Goal: Information Seeking & Learning: Learn about a topic

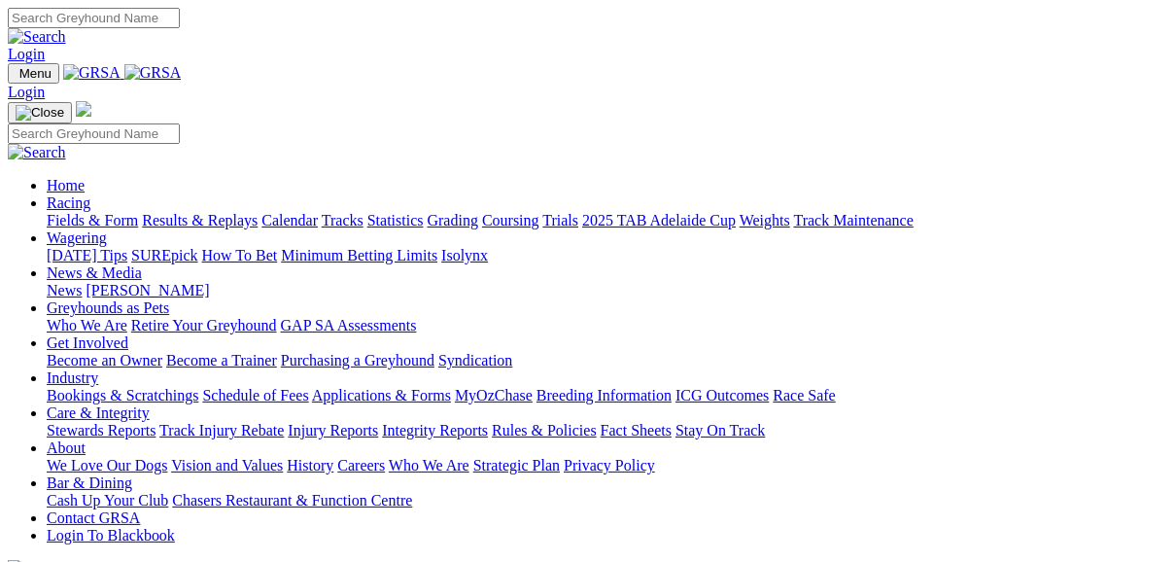
click at [85, 212] on link "Fields & Form" at bounding box center [92, 220] width 91 height 17
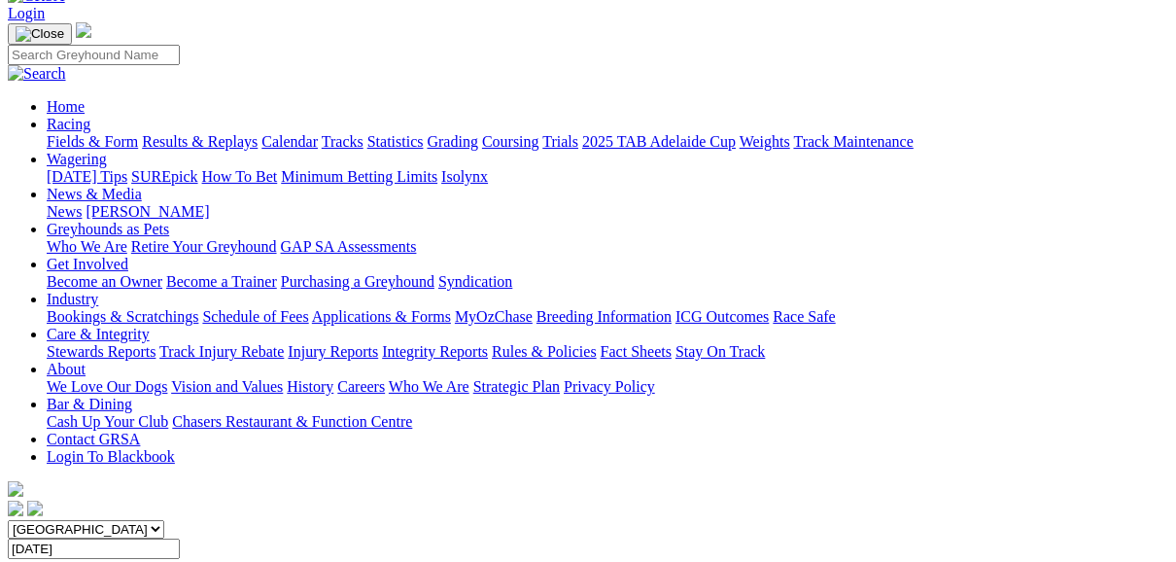
scroll to position [78, 0]
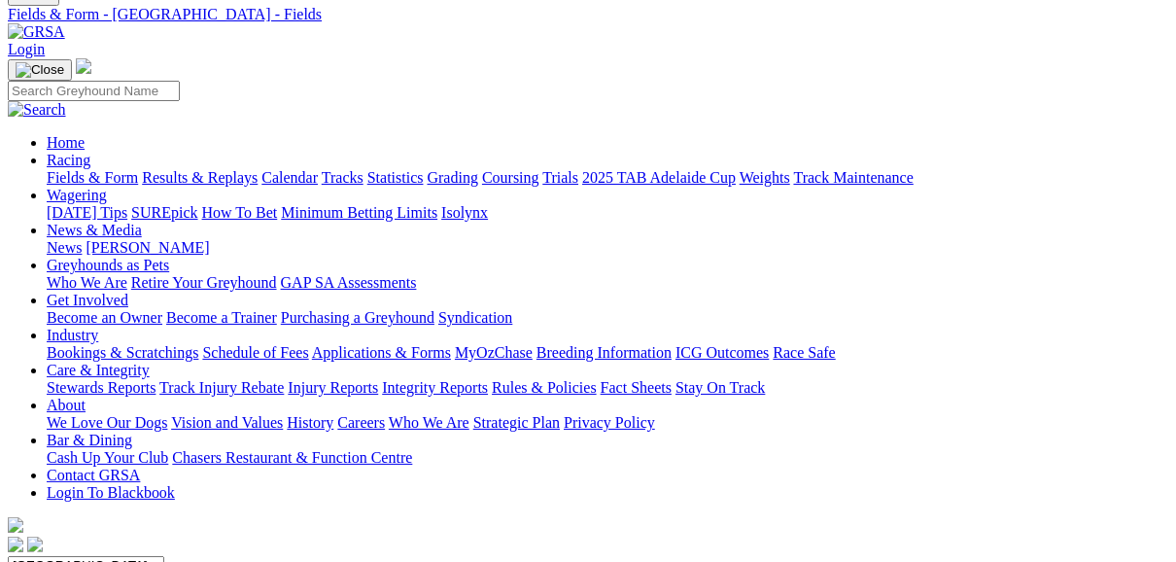
click at [114, 169] on link "Fields & Form" at bounding box center [92, 177] width 91 height 17
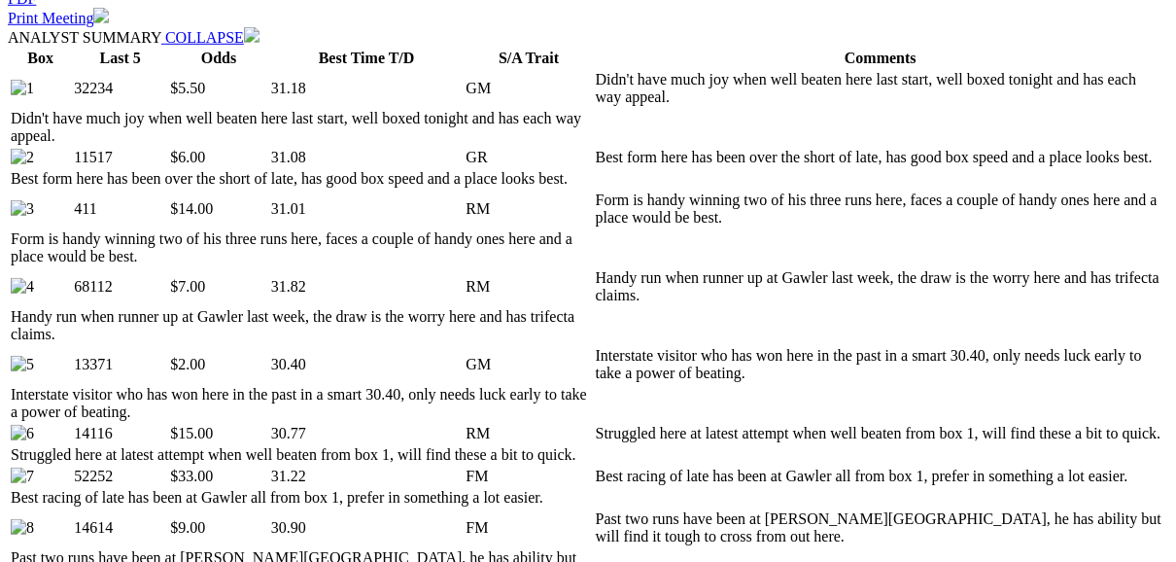
scroll to position [1011, 0]
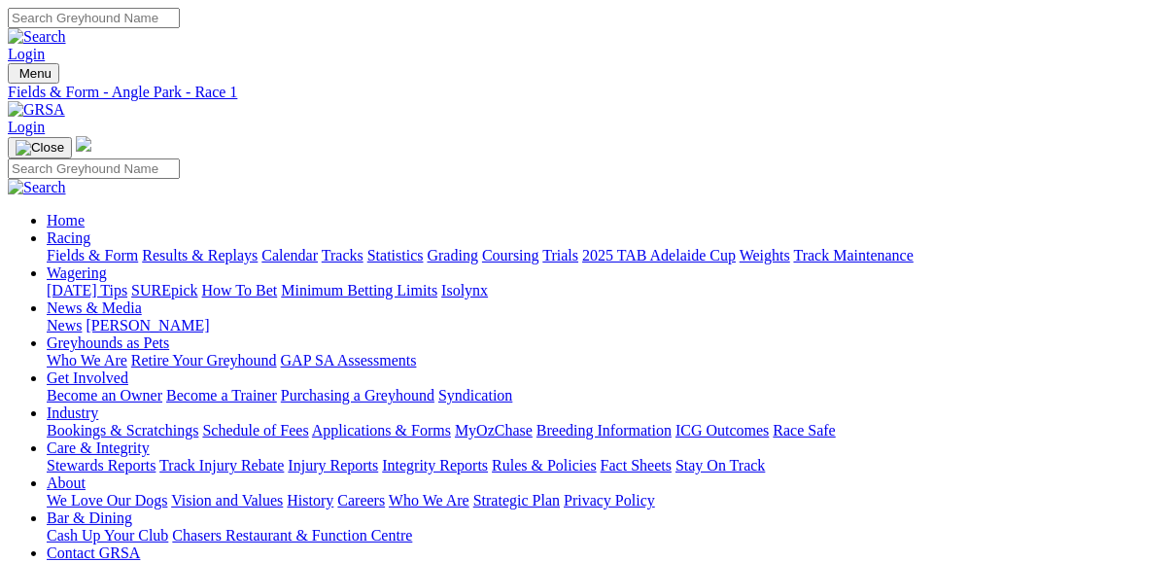
scroll to position [0, 0]
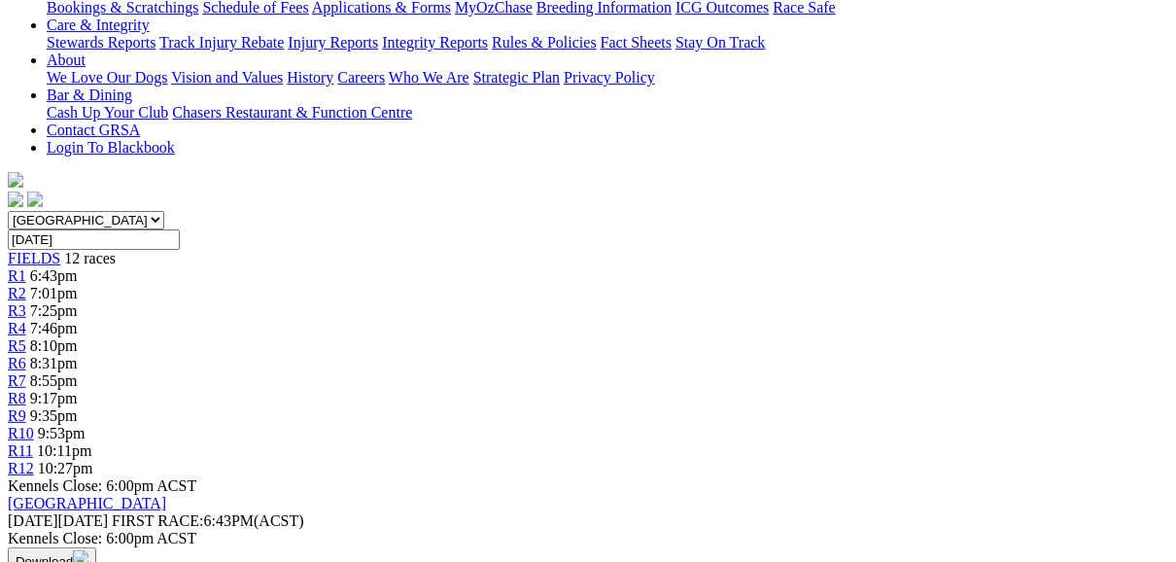
scroll to position [466, 0]
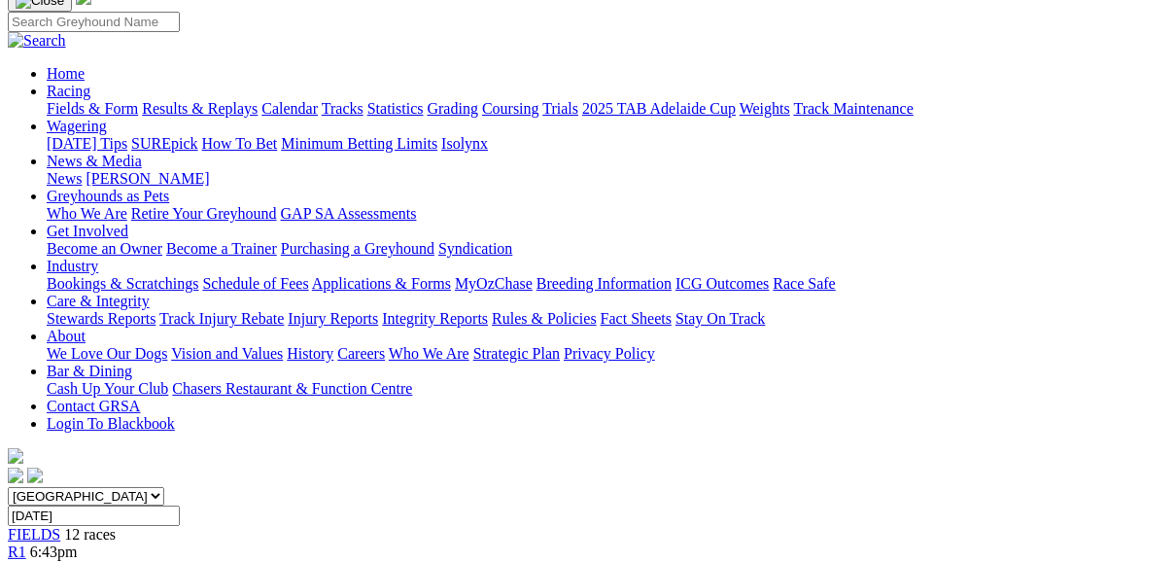
scroll to position [155, 0]
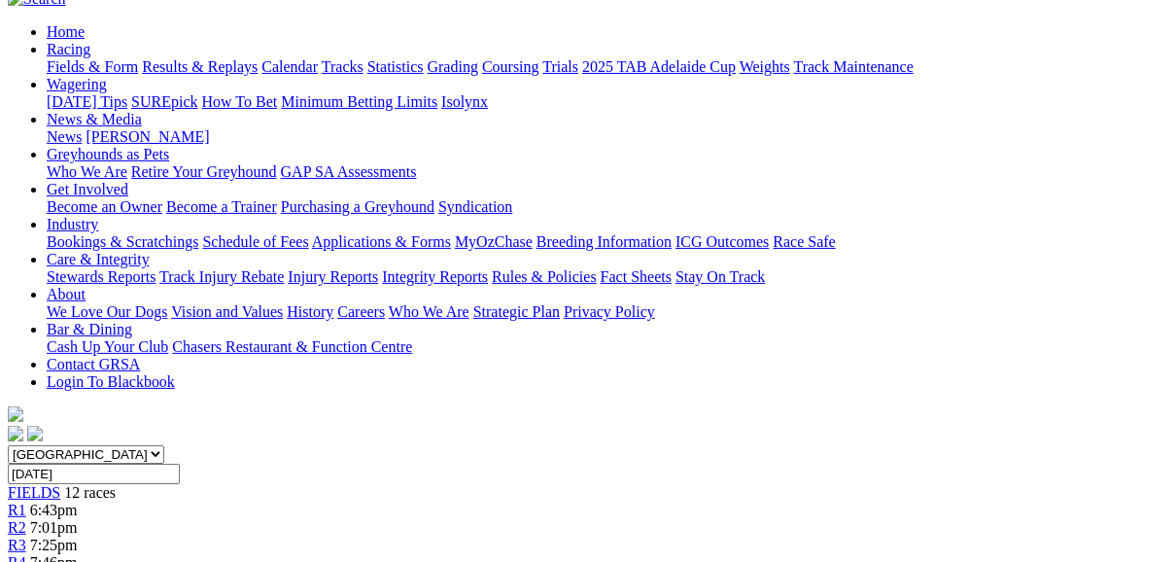
scroll to position [155, 0]
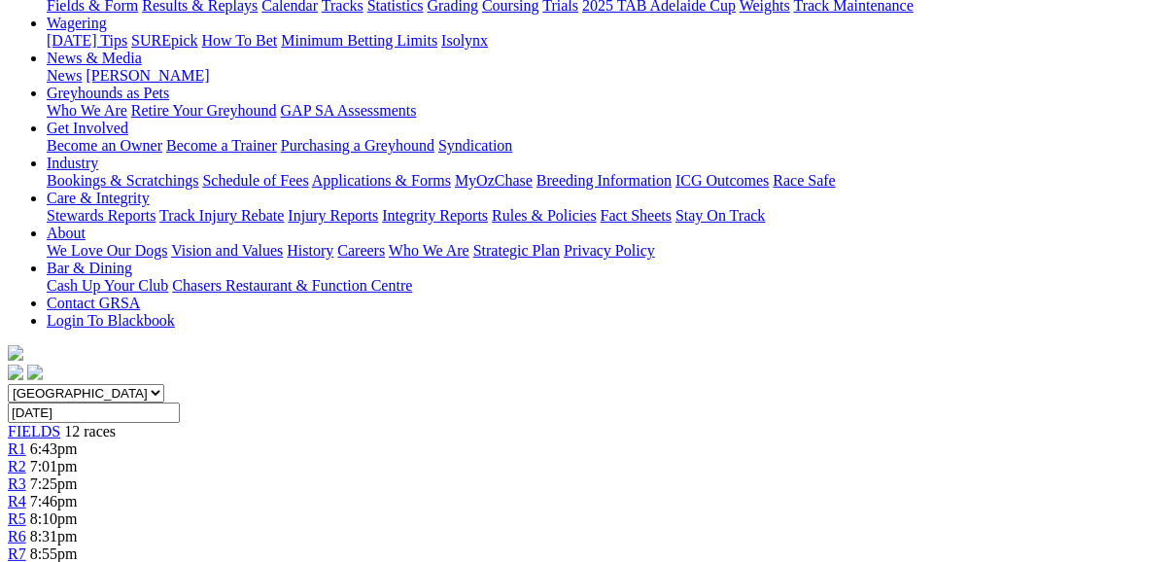
scroll to position [233, 0]
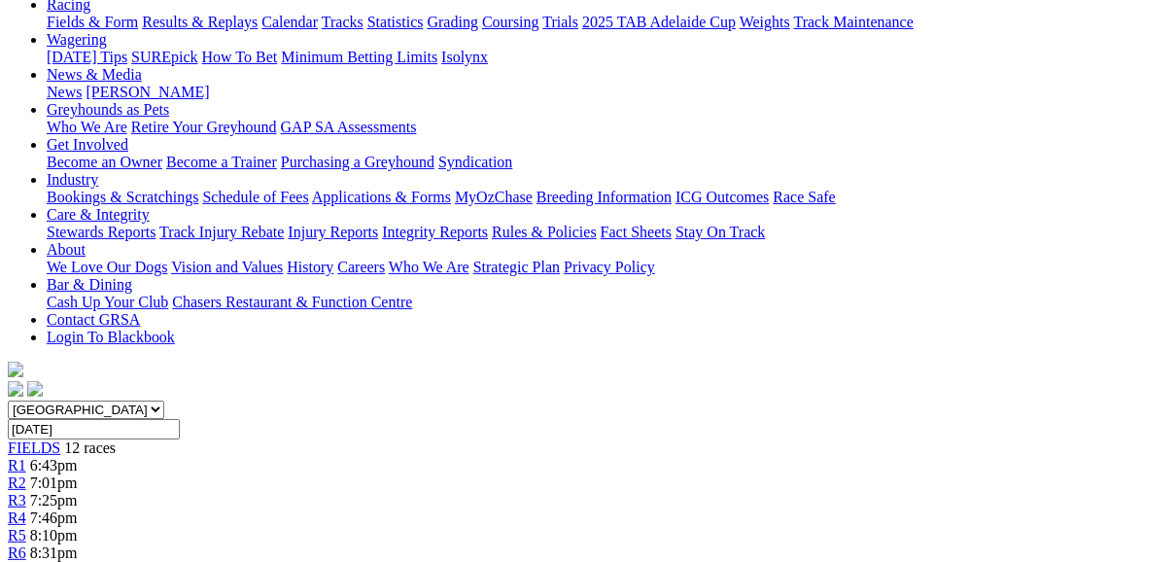
click at [26, 544] on span "R6" at bounding box center [17, 552] width 18 height 17
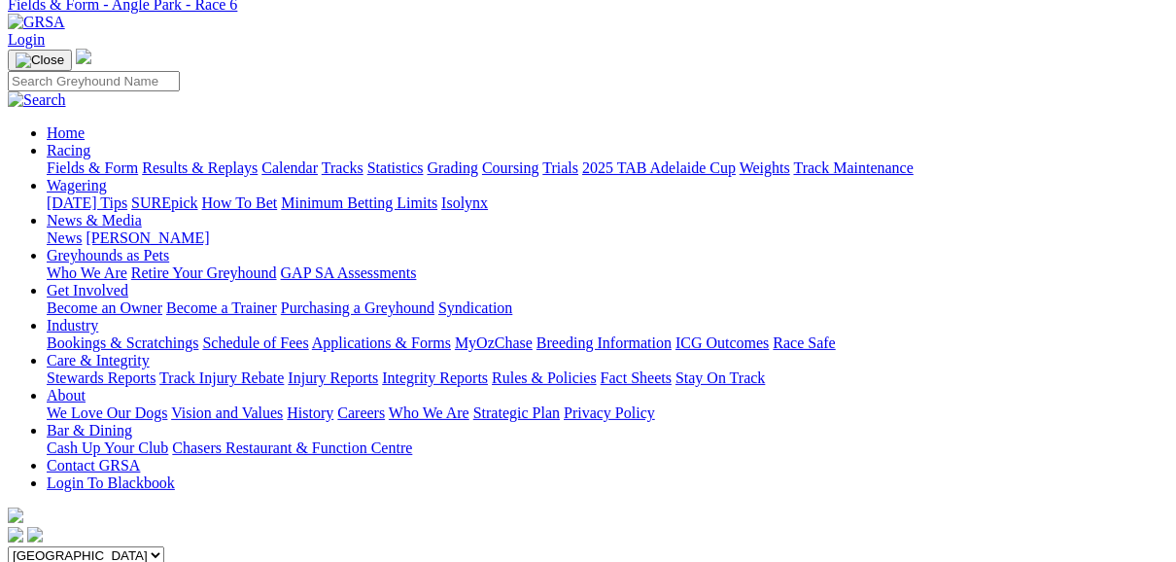
scroll to position [78, 0]
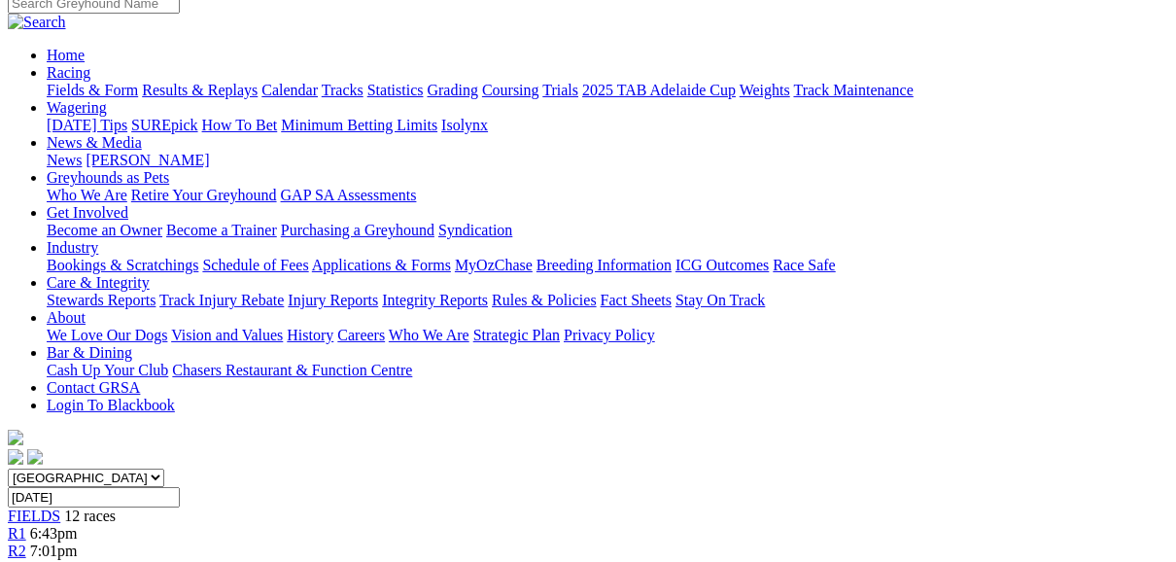
scroll to position [155, 0]
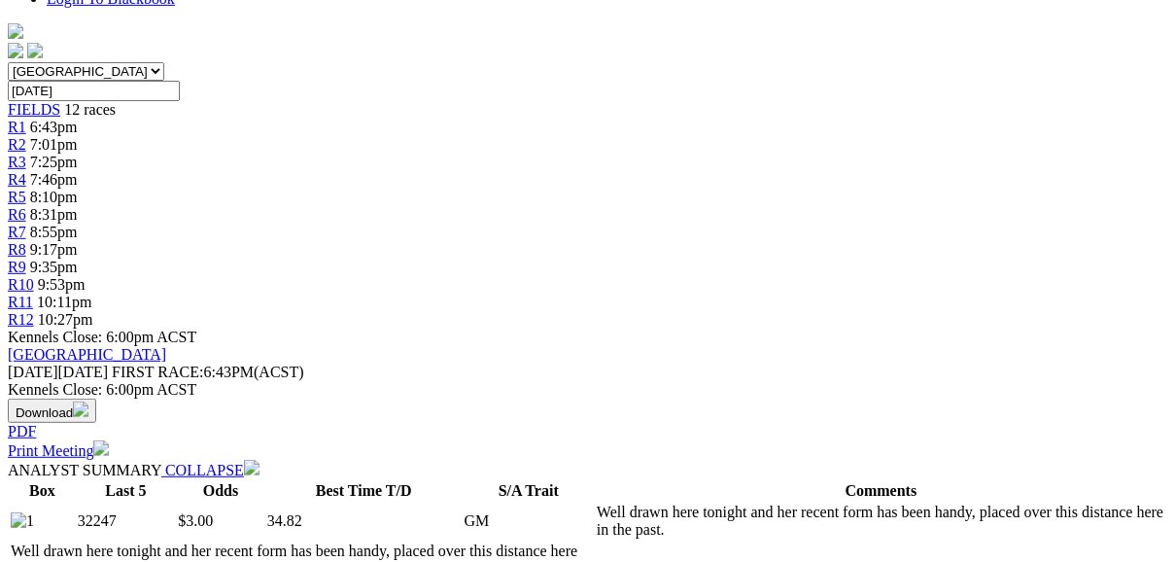
scroll to position [622, 0]
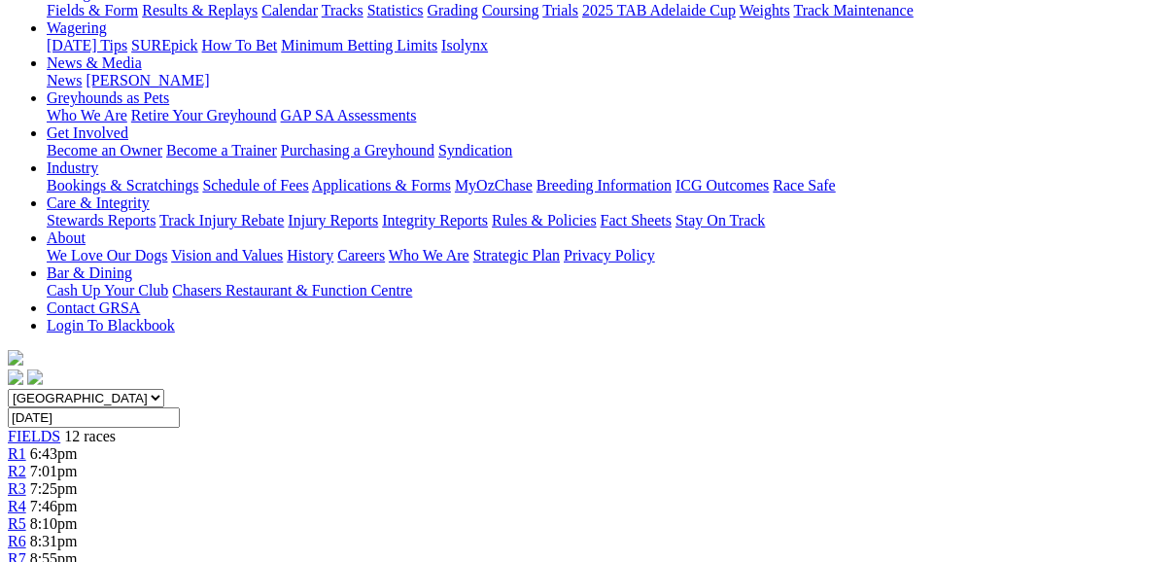
scroll to position [155, 0]
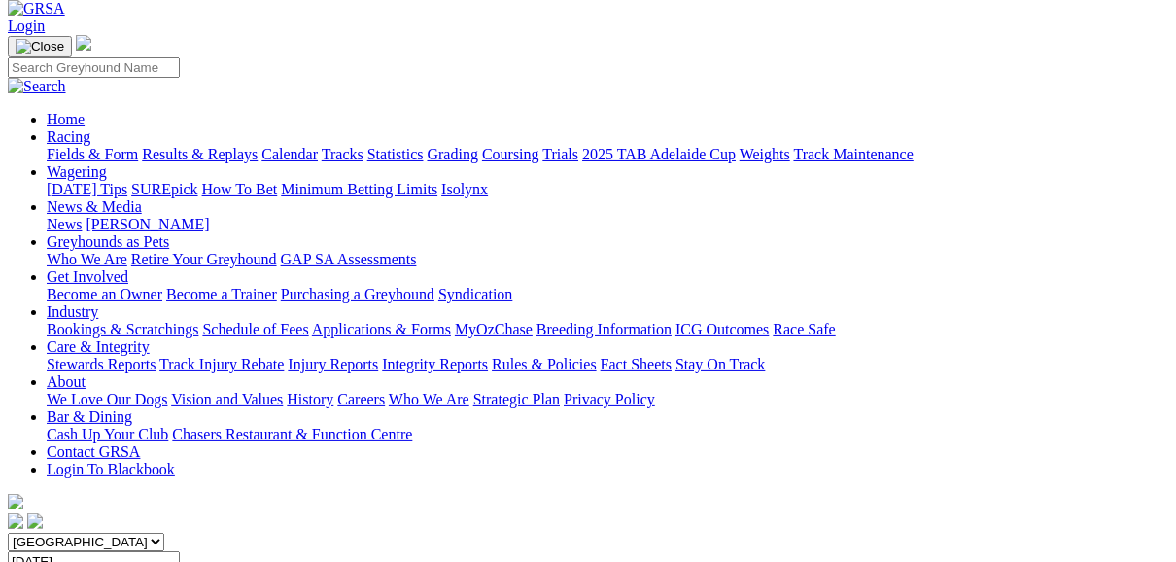
scroll to position [78, 0]
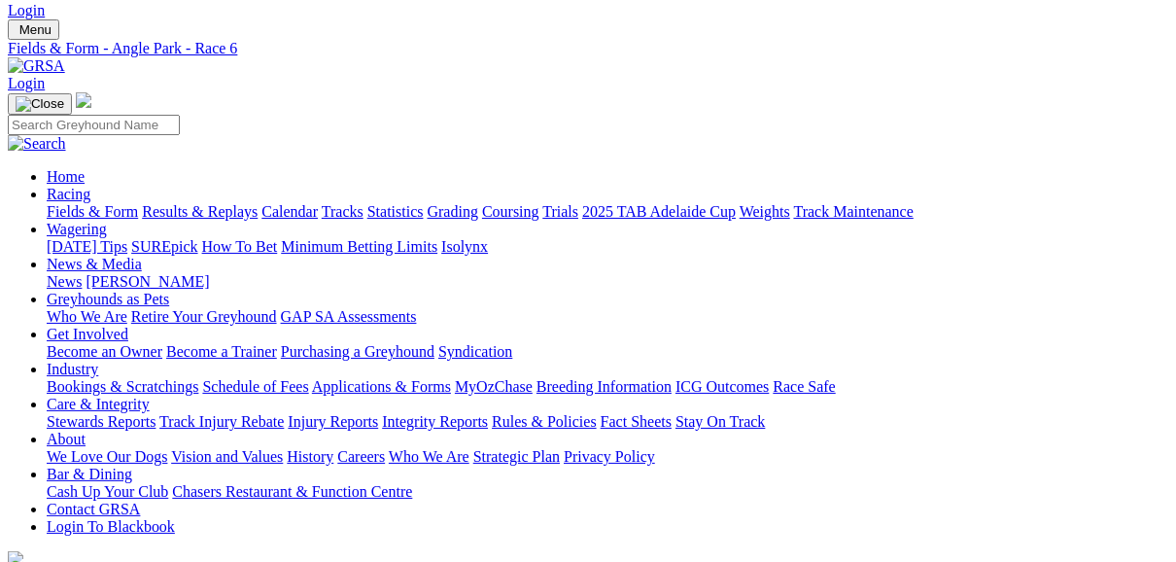
scroll to position [78, 0]
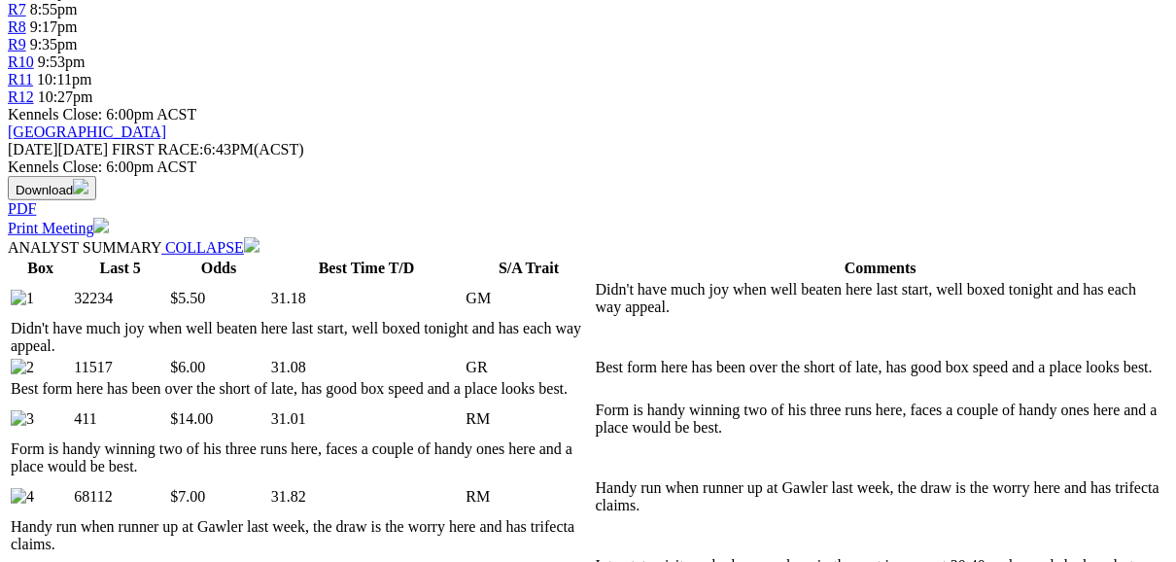
scroll to position [777, 0]
